Goal: Communication & Community: Answer question/provide support

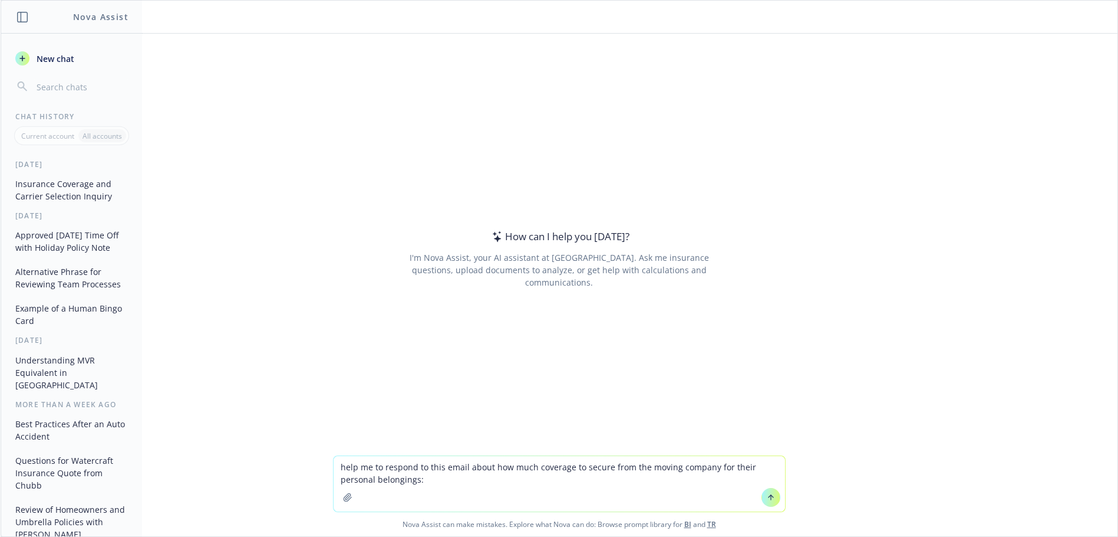
type textarea "help me to respond to this email about how much coverage to secure from the mov…"
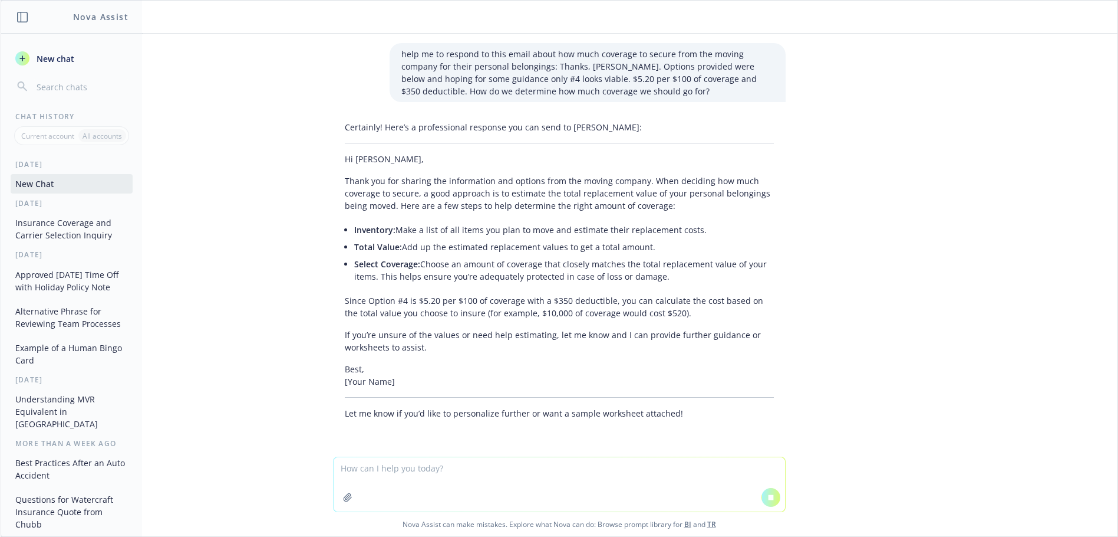
scroll to position [17, 0]
